Goal: Find specific page/section: Find specific page/section

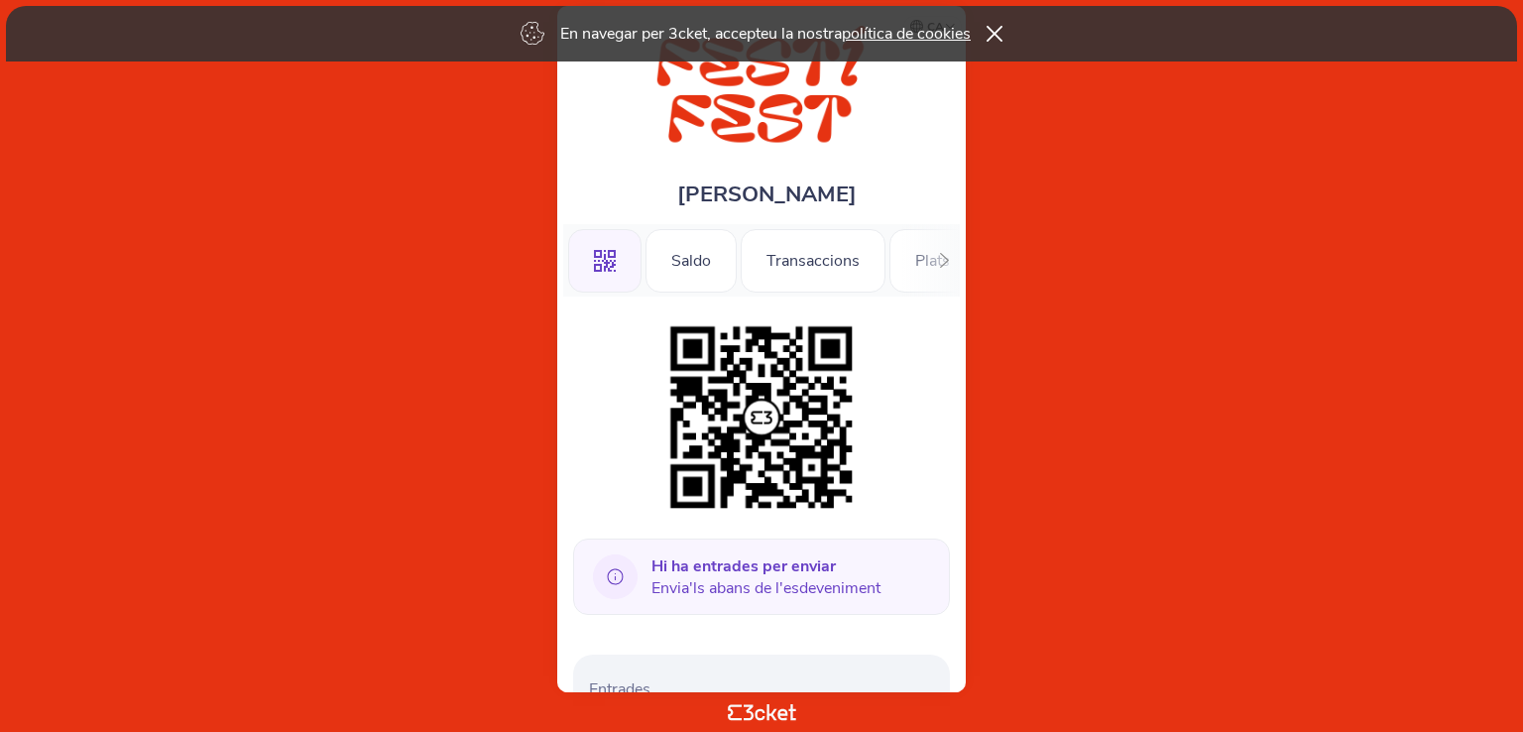
click at [908, 259] on div ".st0{fill-rule:evenodd;clip-rule:evenodd;} Saldo Transaccions Plats Música Tall…" at bounding box center [761, 260] width 397 height 72
click at [912, 259] on div ".st0{fill-rule:evenodd;clip-rule:evenodd;} Saldo Transaccions Plats Música Tall…" at bounding box center [761, 260] width 397 height 72
click at [943, 259] on icon at bounding box center [944, 260] width 15 height 15
click at [762, 249] on div "Tallers" at bounding box center [757, 260] width 98 height 63
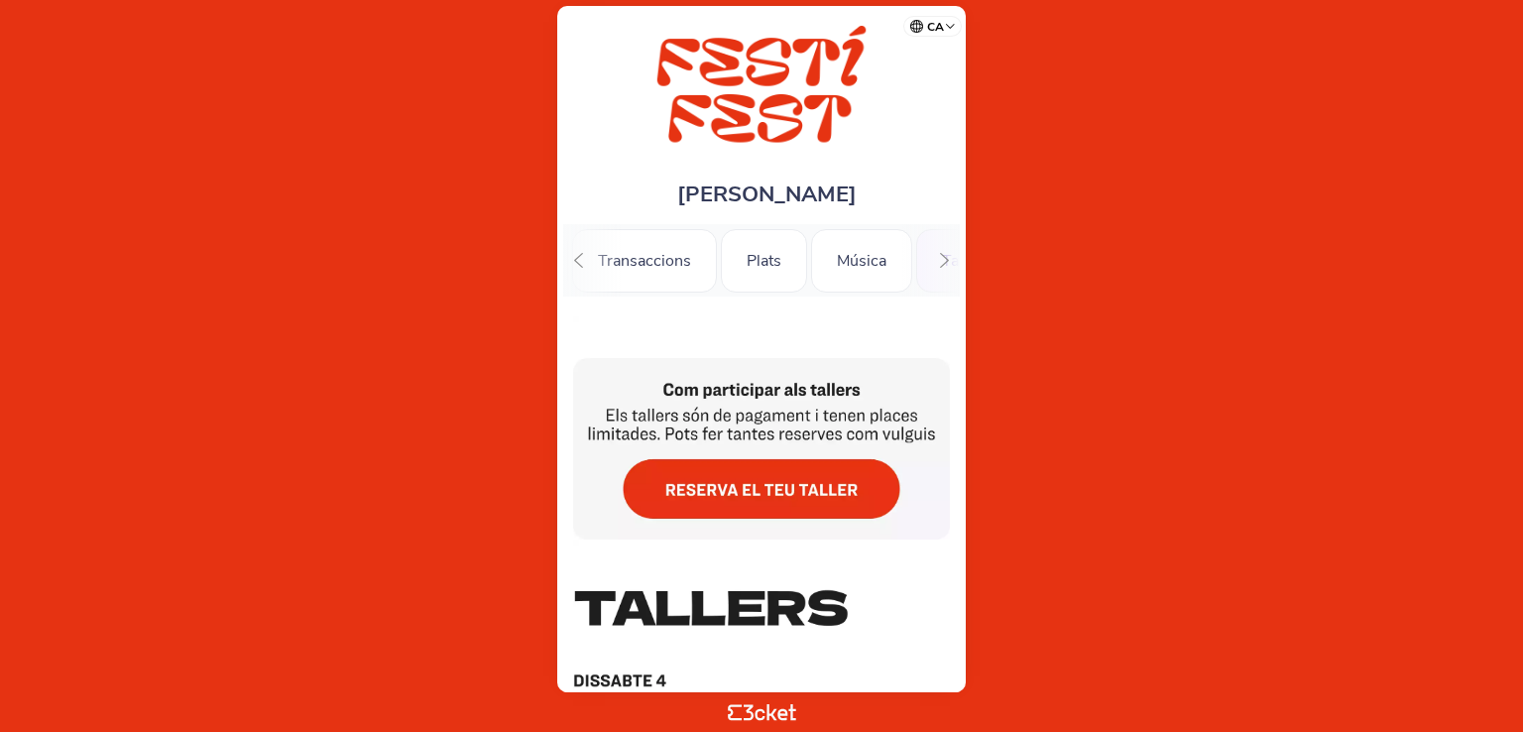
click at [855, 485] on img at bounding box center [761, 427] width 377 height 223
